Goal: Task Accomplishment & Management: Manage account settings

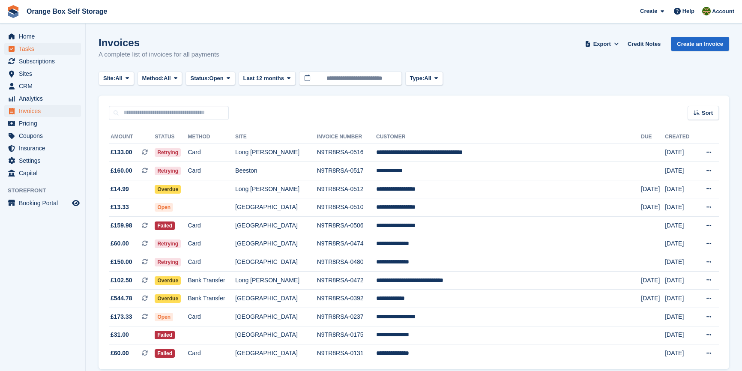
scroll to position [37, 0]
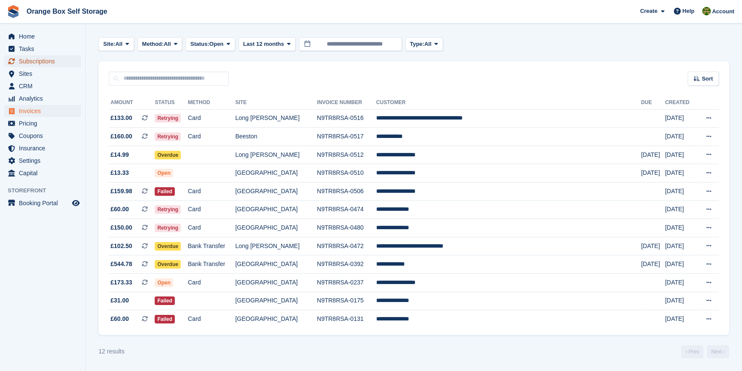
click at [55, 57] on span "Subscriptions" at bounding box center [44, 61] width 51 height 12
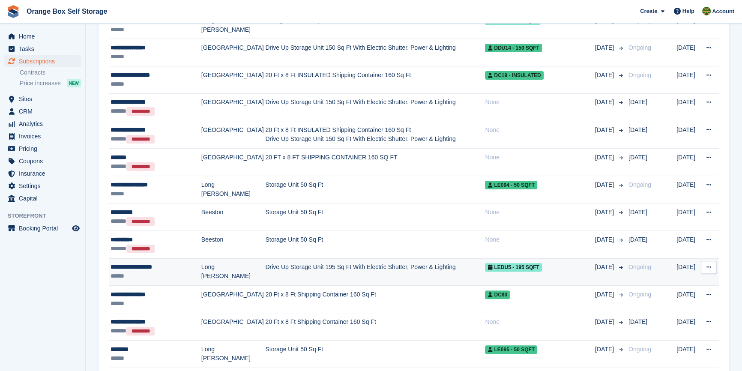
scroll to position [272, 0]
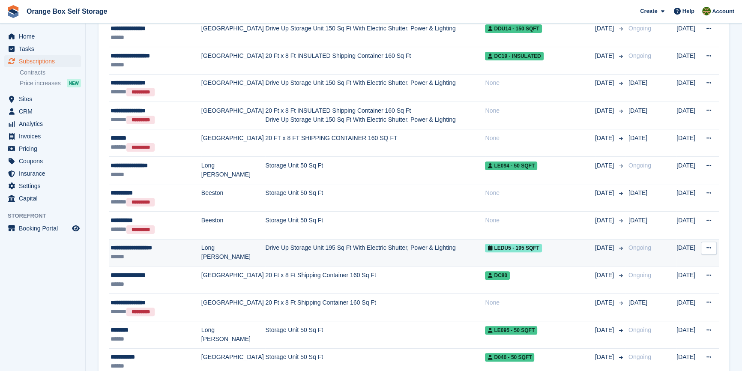
click at [170, 249] on div "**********" at bounding box center [155, 247] width 91 height 9
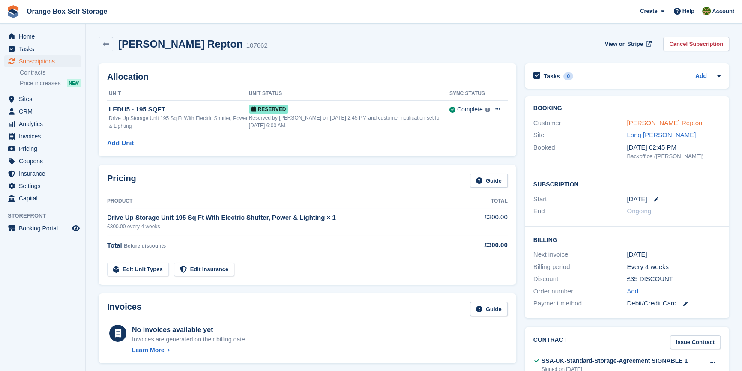
click at [663, 123] on link "James Lister Repton" at bounding box center [663, 122] width 75 height 7
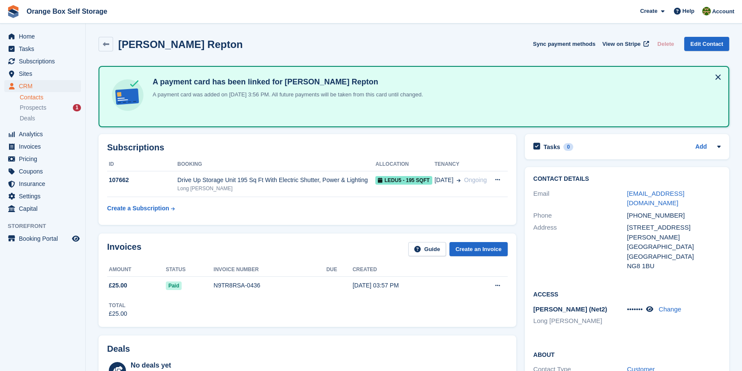
click at [724, 74] on div "A payment card has been linked for James Lister Repton A payment card was added…" at bounding box center [413, 96] width 630 height 61
click at [718, 75] on button at bounding box center [718, 77] width 14 height 14
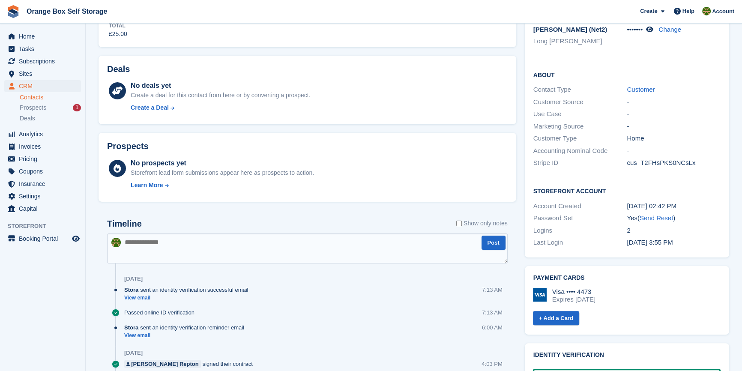
scroll to position [272, 0]
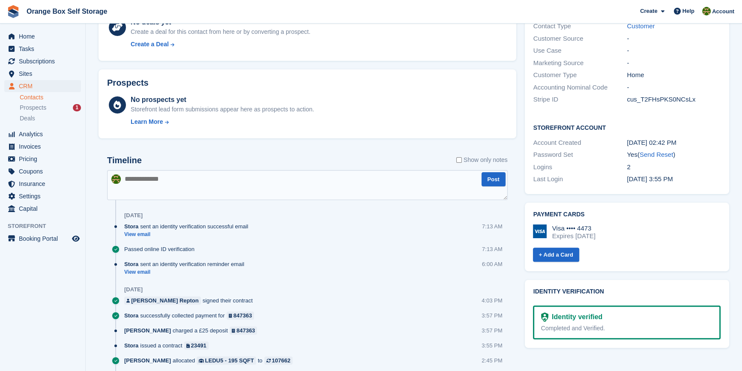
click at [553, 324] on div "Completed and Verified." at bounding box center [626, 328] width 171 height 9
click at [551, 312] on div "Identity verified" at bounding box center [575, 317] width 54 height 10
click at [546, 312] on img at bounding box center [544, 316] width 7 height 9
click at [580, 332] on div "Identity verification Identity verified Completed and Verified." at bounding box center [626, 313] width 213 height 77
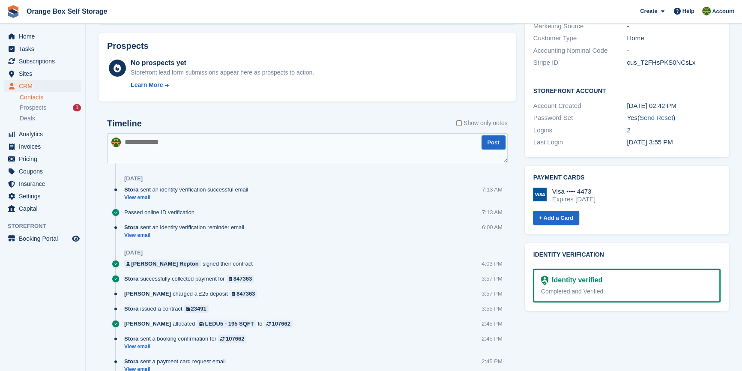
scroll to position [379, 0]
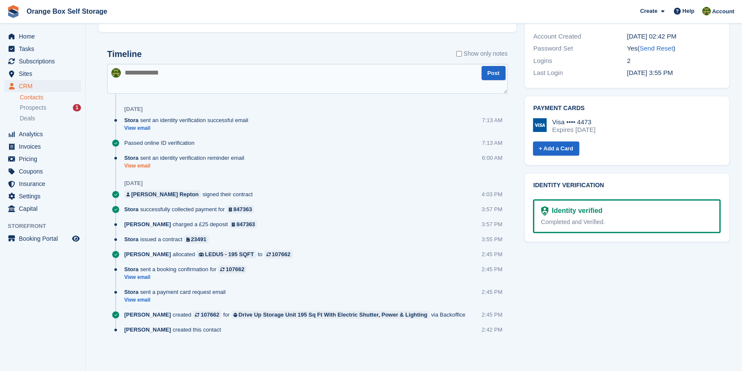
click at [143, 167] on link "View email" at bounding box center [186, 165] width 124 height 7
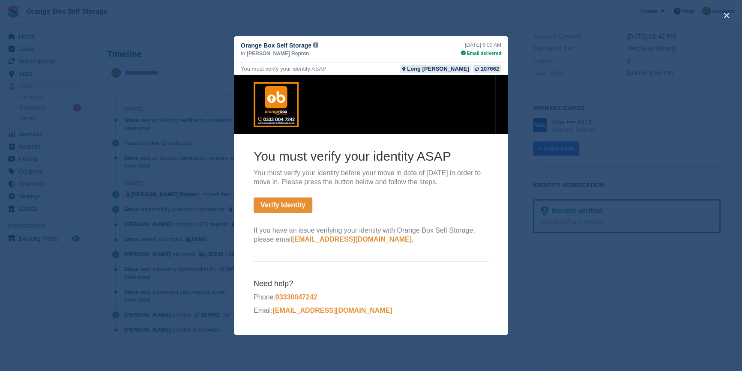
scroll to position [3, 0]
click at [627, 335] on div "close" at bounding box center [371, 185] width 742 height 371
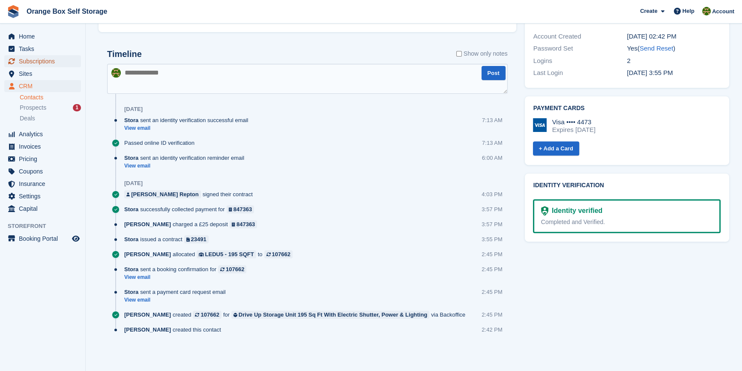
click at [44, 63] on span "Subscriptions" at bounding box center [44, 61] width 51 height 12
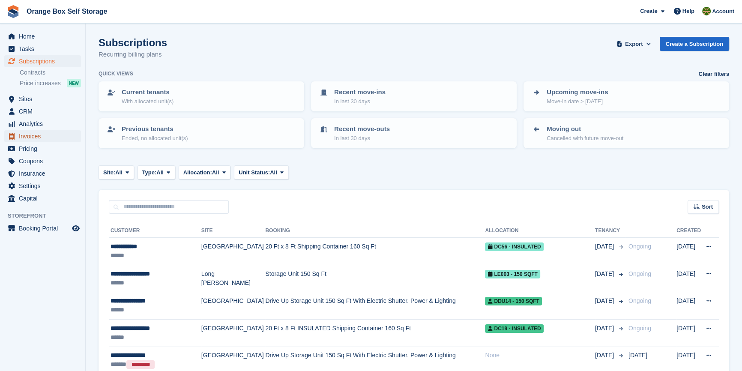
click at [54, 133] on span "Invoices" at bounding box center [44, 136] width 51 height 12
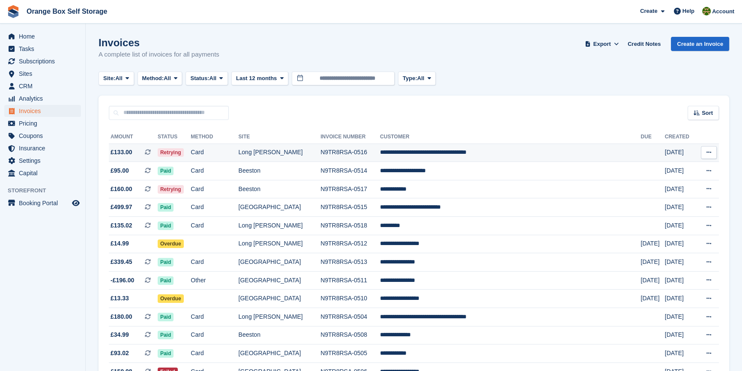
click at [238, 159] on td "Card" at bounding box center [215, 152] width 48 height 18
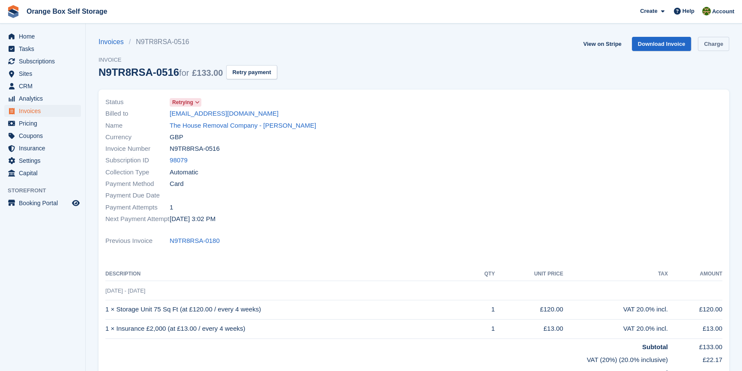
click at [707, 39] on link "Charge" at bounding box center [713, 44] width 31 height 14
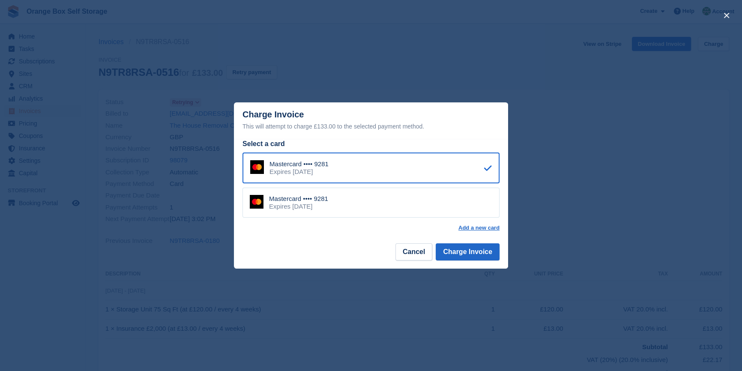
click at [643, 148] on div "close" at bounding box center [371, 185] width 742 height 371
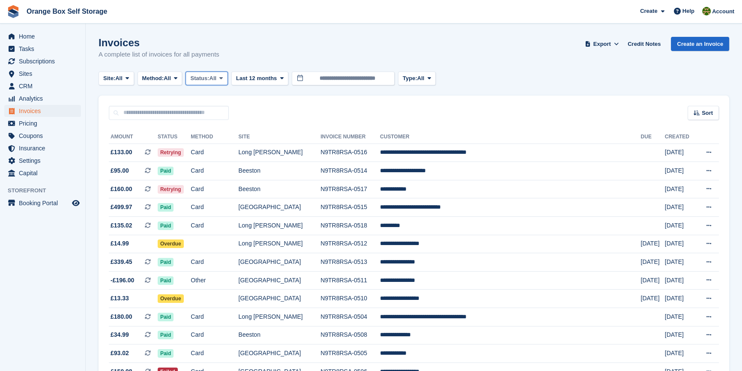
click at [224, 81] on span at bounding box center [221, 78] width 7 height 7
click at [216, 146] on link "Open" at bounding box center [226, 144] width 75 height 15
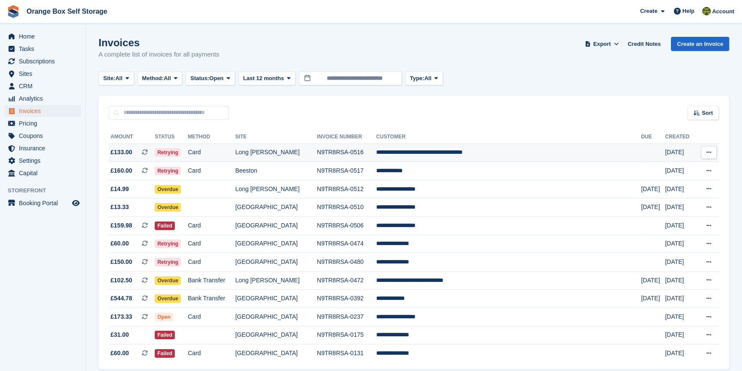
click at [235, 157] on td "Card" at bounding box center [212, 152] width 48 height 18
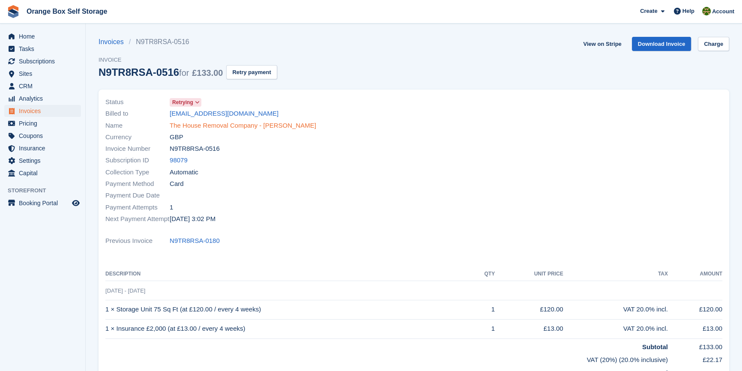
click at [201, 122] on link "The House Removal Company - [PERSON_NAME]" at bounding box center [243, 126] width 146 height 10
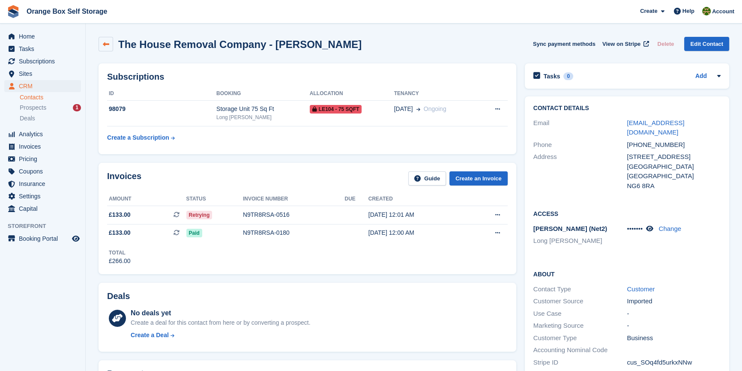
click at [107, 45] on icon at bounding box center [106, 44] width 6 height 6
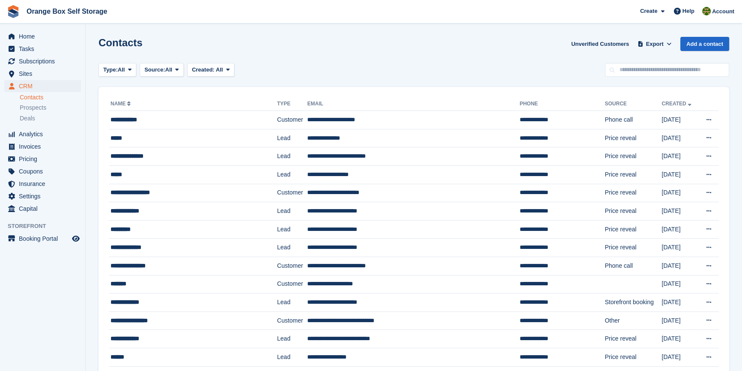
click at [107, 45] on h1 "Contacts" at bounding box center [120, 43] width 44 height 12
click at [54, 149] on span "Invoices" at bounding box center [44, 146] width 51 height 12
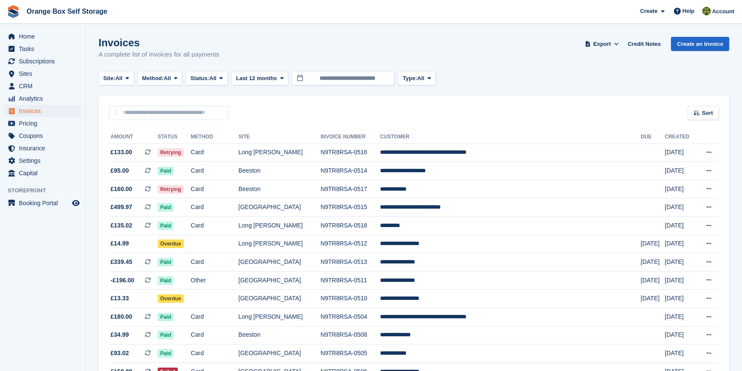
click at [217, 78] on span "All" at bounding box center [212, 78] width 7 height 9
click at [214, 142] on link "Open" at bounding box center [226, 144] width 75 height 15
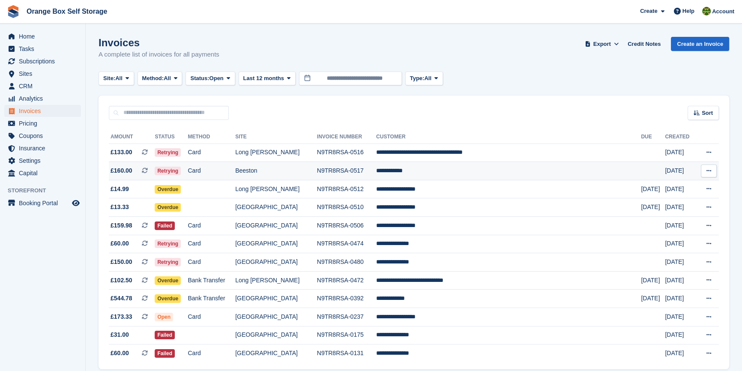
click at [363, 170] on td "N9TR8RSA-0517" at bounding box center [346, 171] width 59 height 18
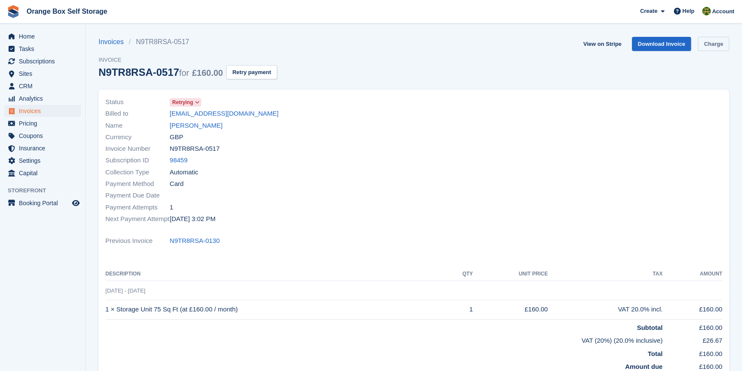
click at [713, 43] on link "Charge" at bounding box center [713, 44] width 31 height 14
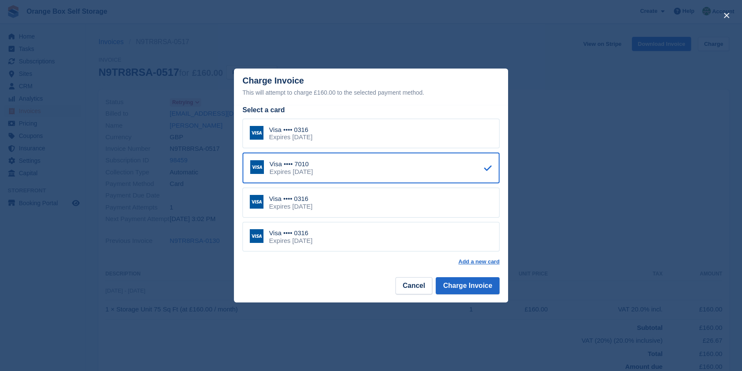
click at [685, 130] on div "close" at bounding box center [371, 185] width 742 height 371
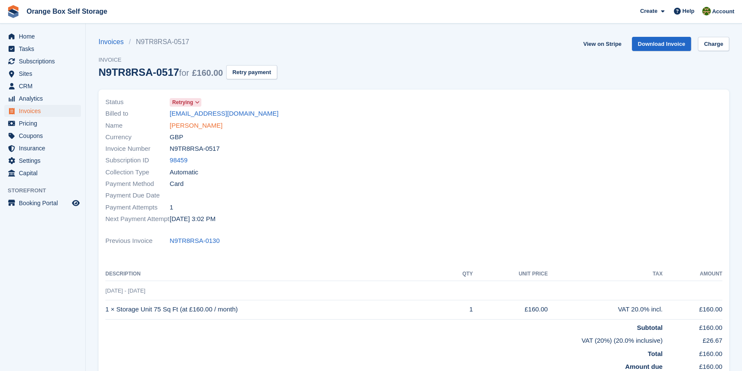
click at [193, 128] on link "STEVEN BROWN" at bounding box center [196, 126] width 53 height 10
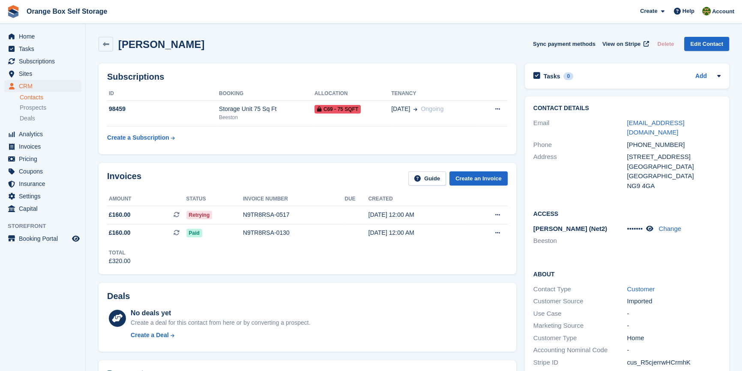
click at [319, 162] on div "Invoices Guide Create an Invoice Amount Status Invoice number Due Created £160.…" at bounding box center [307, 218] width 426 height 120
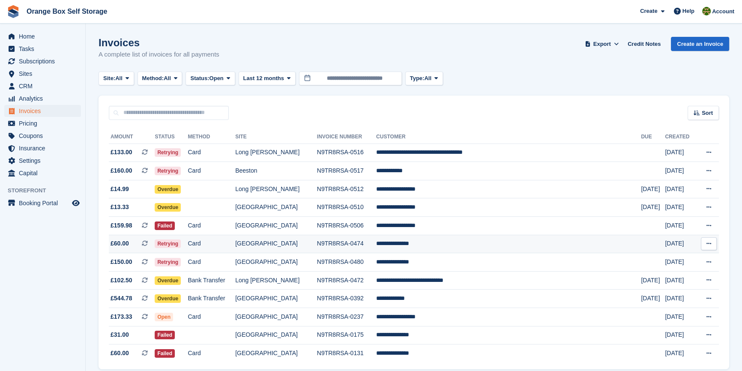
click at [359, 243] on td "N9TR8RSA-0474" at bounding box center [346, 244] width 59 height 18
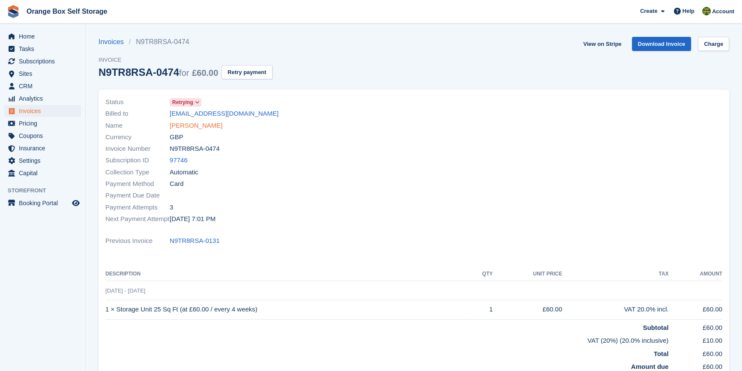
click at [184, 129] on link "[PERSON_NAME]" at bounding box center [196, 126] width 53 height 10
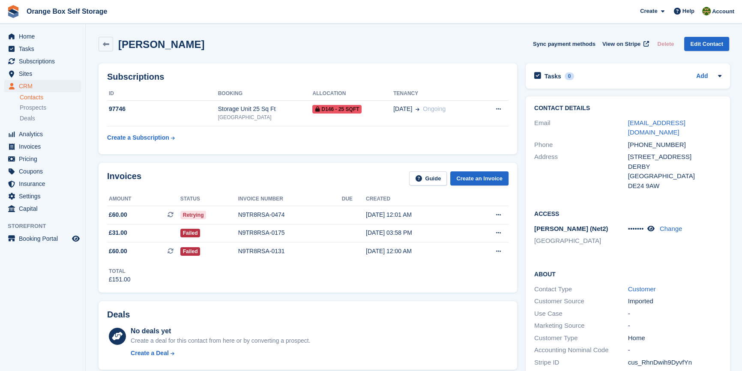
click at [394, 272] on div "Total £151.00" at bounding box center [307, 272] width 401 height 24
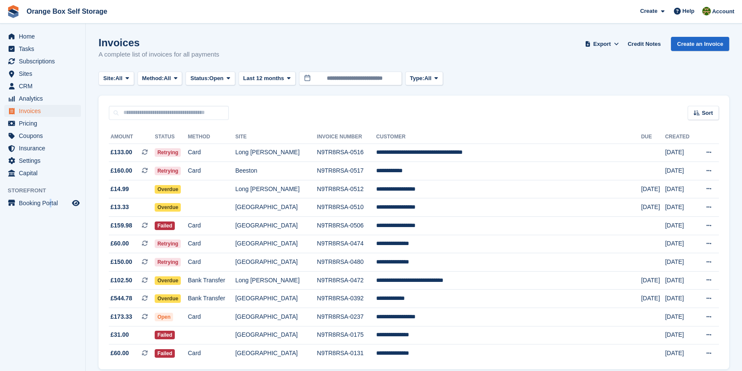
click at [51, 287] on aside "Home Tasks Subscriptions Subscriptions Subscriptions Contracts Price increases …" at bounding box center [42, 188] width 85 height 328
